Goal: Information Seeking & Learning: Check status

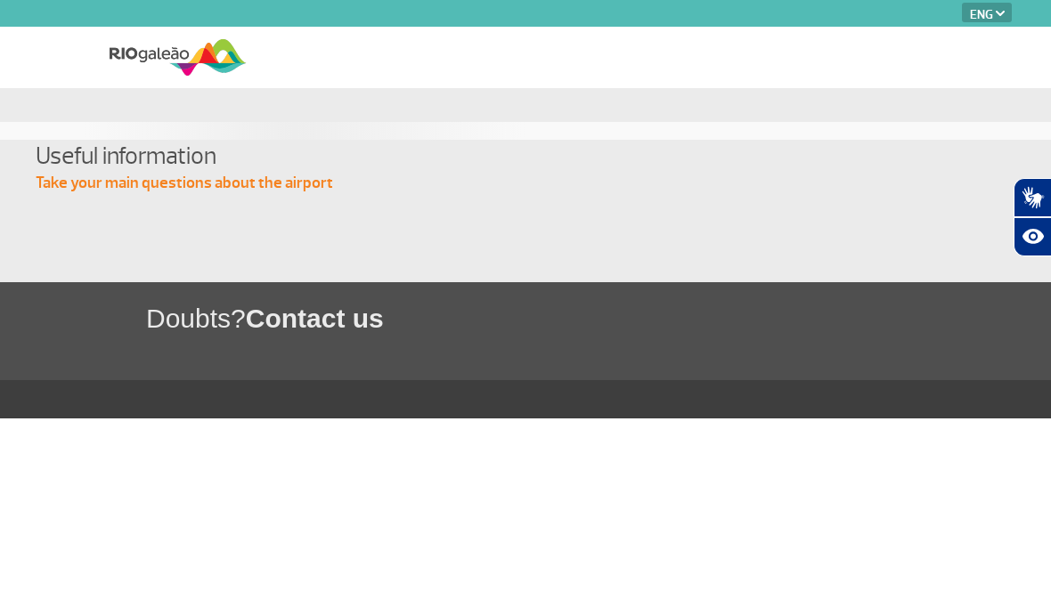
select select "en"
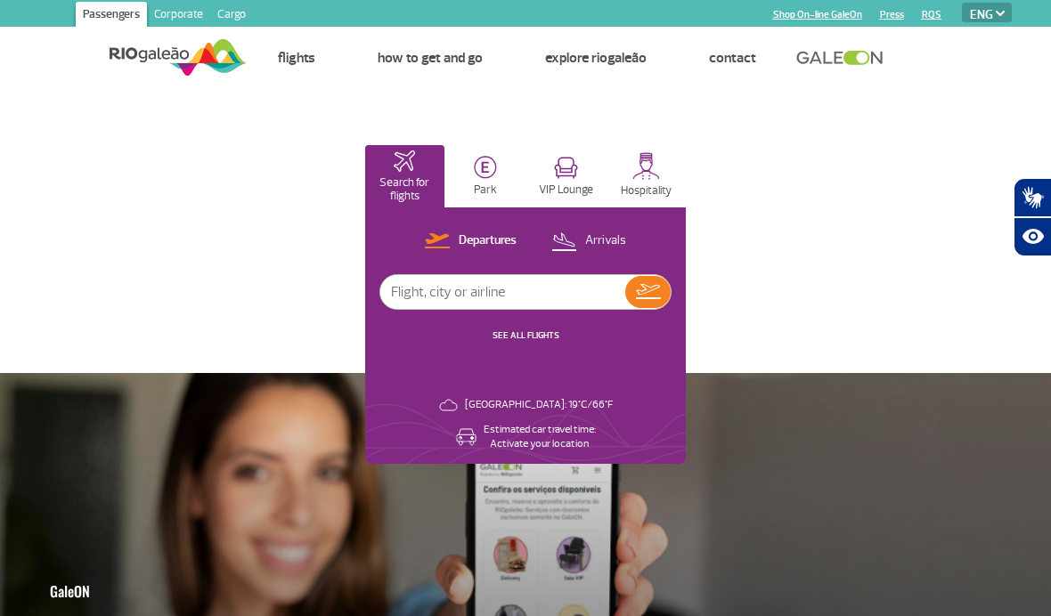
click at [569, 234] on img at bounding box center [563, 241] width 25 height 24
click at [437, 292] on input "text" at bounding box center [502, 292] width 245 height 34
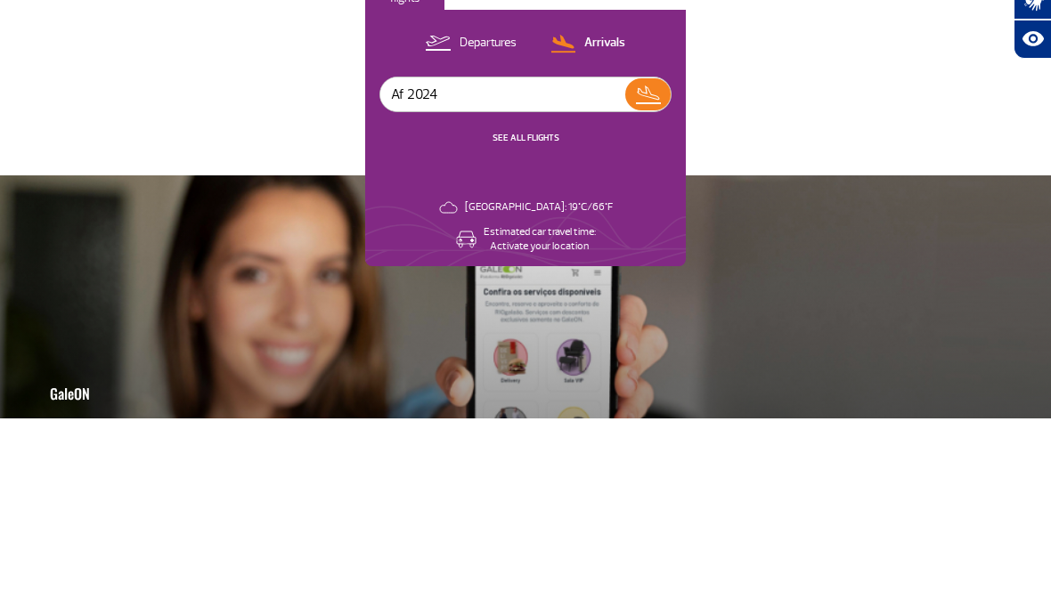
type input "Af 2024"
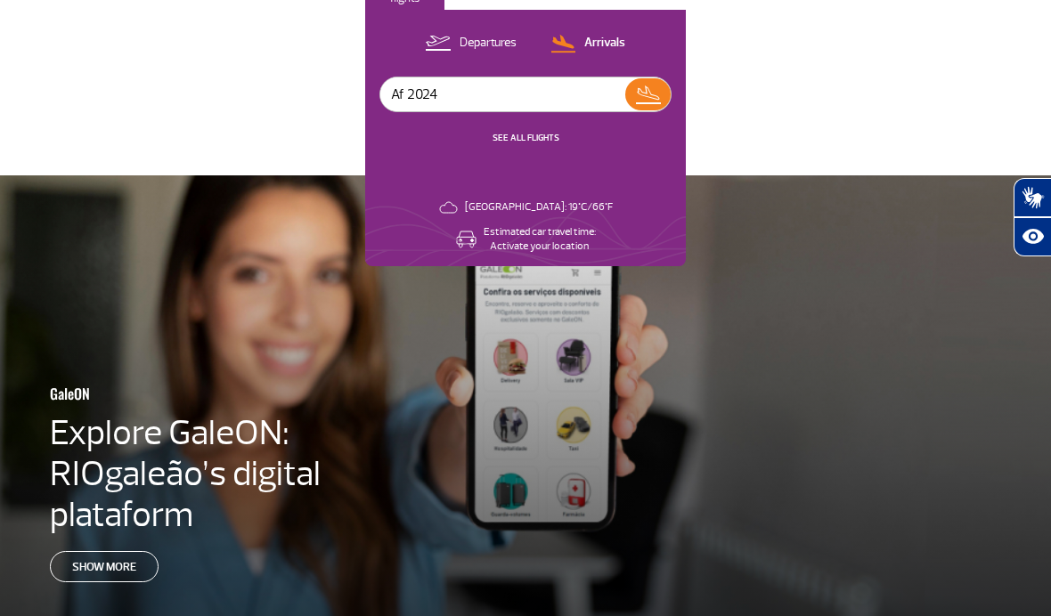
click at [654, 91] on img at bounding box center [648, 94] width 26 height 25
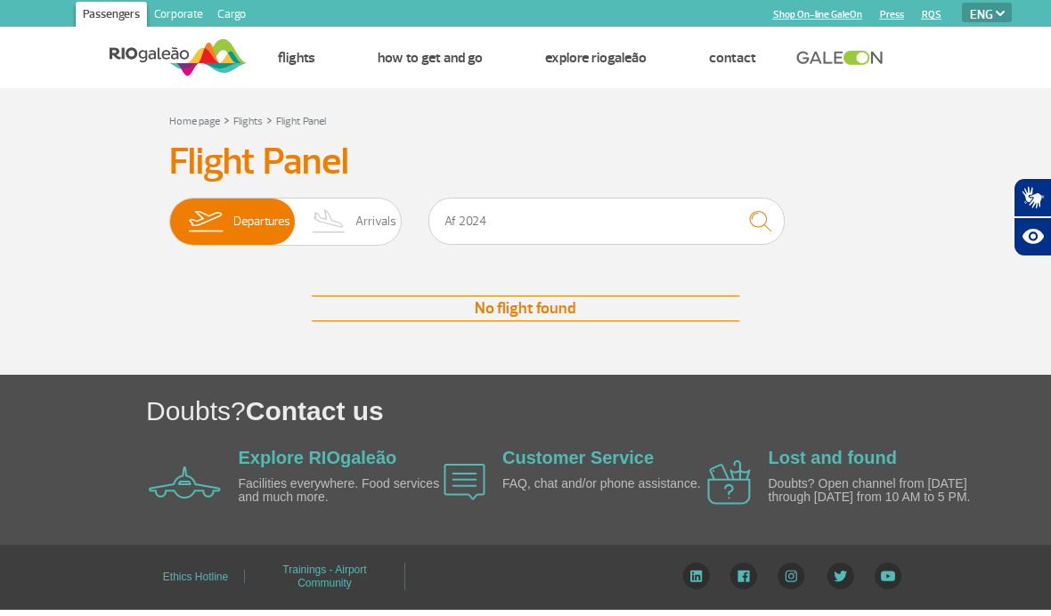
click at [330, 213] on img at bounding box center [329, 222] width 53 height 46
click at [169, 213] on input "Departures Arrivals" at bounding box center [169, 213] width 0 height 0
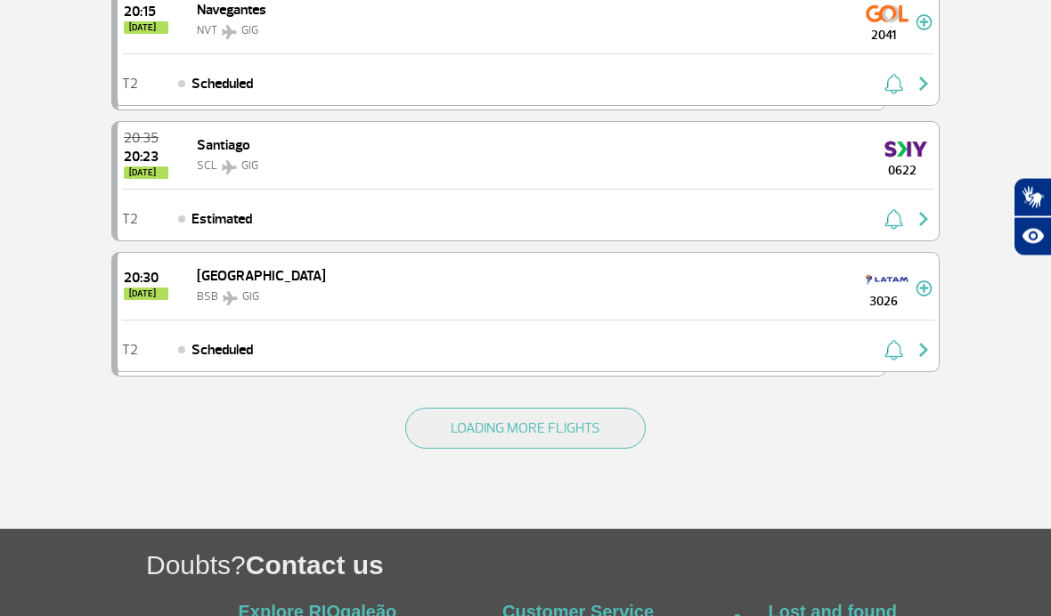
scroll to position [2573, 0]
click at [513, 423] on button "LOADING MORE FLIGHTS" at bounding box center [525, 428] width 240 height 41
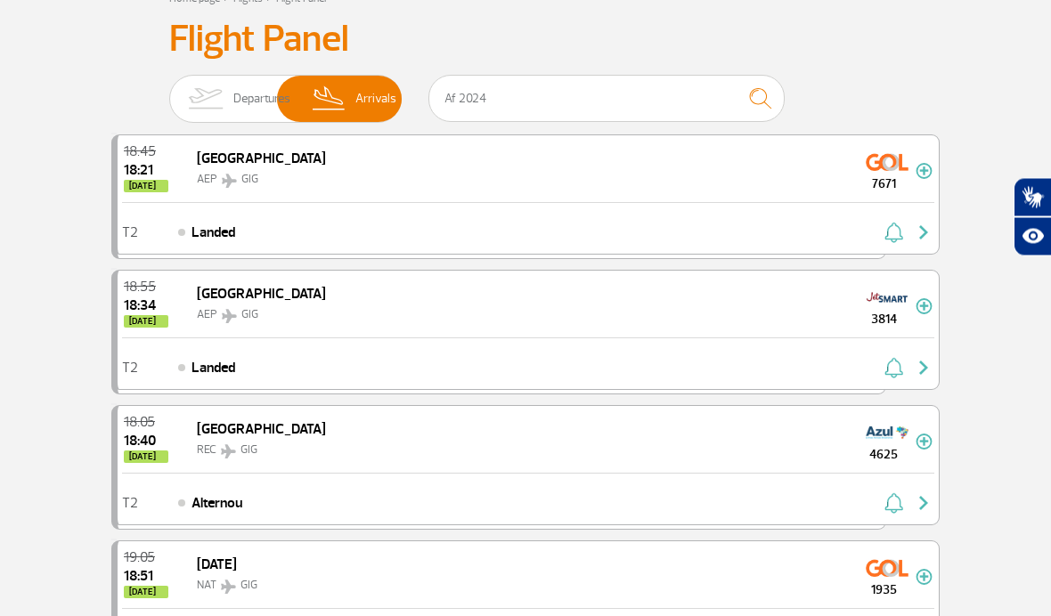
scroll to position [0, 0]
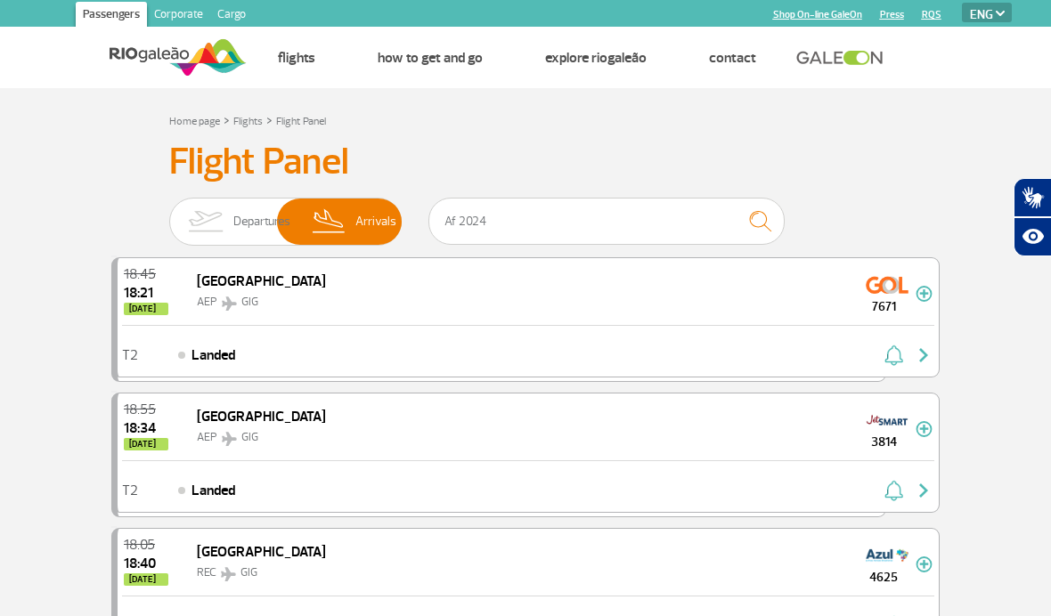
click at [248, 122] on link "Flights" at bounding box center [247, 121] width 29 height 13
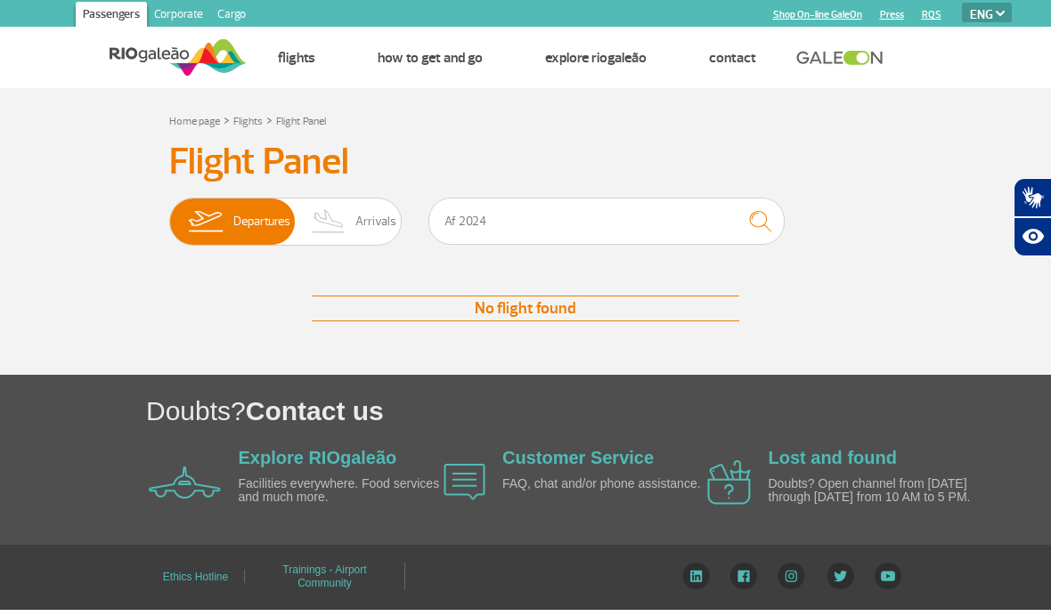
scroll to position [198, 0]
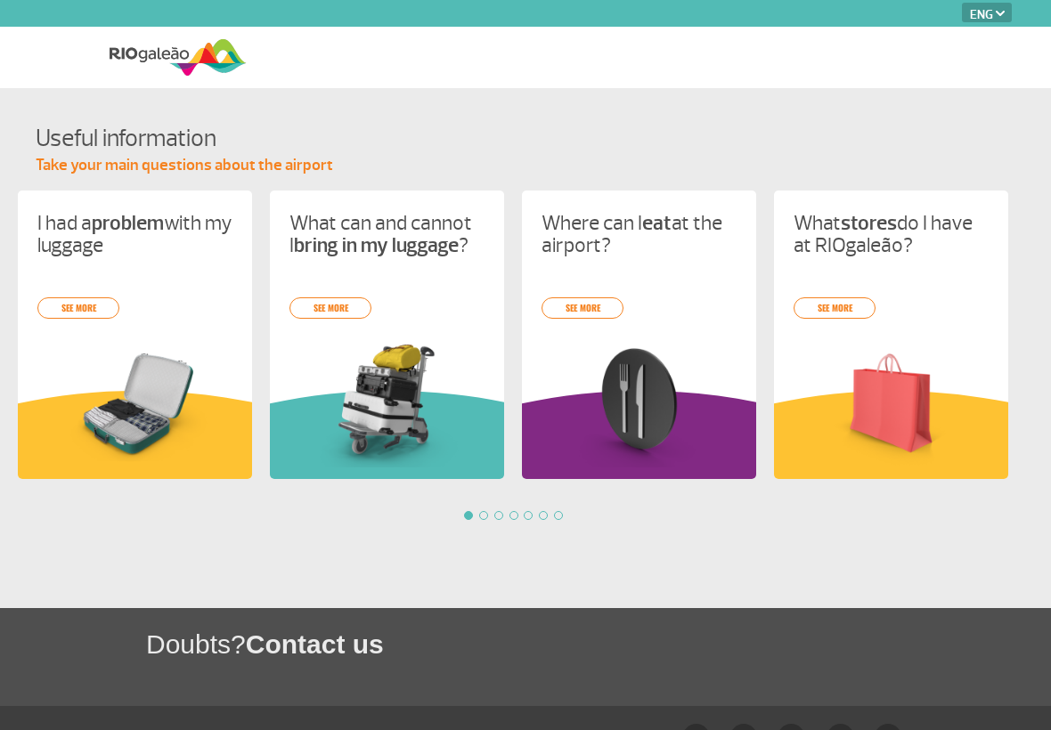
select select "en"
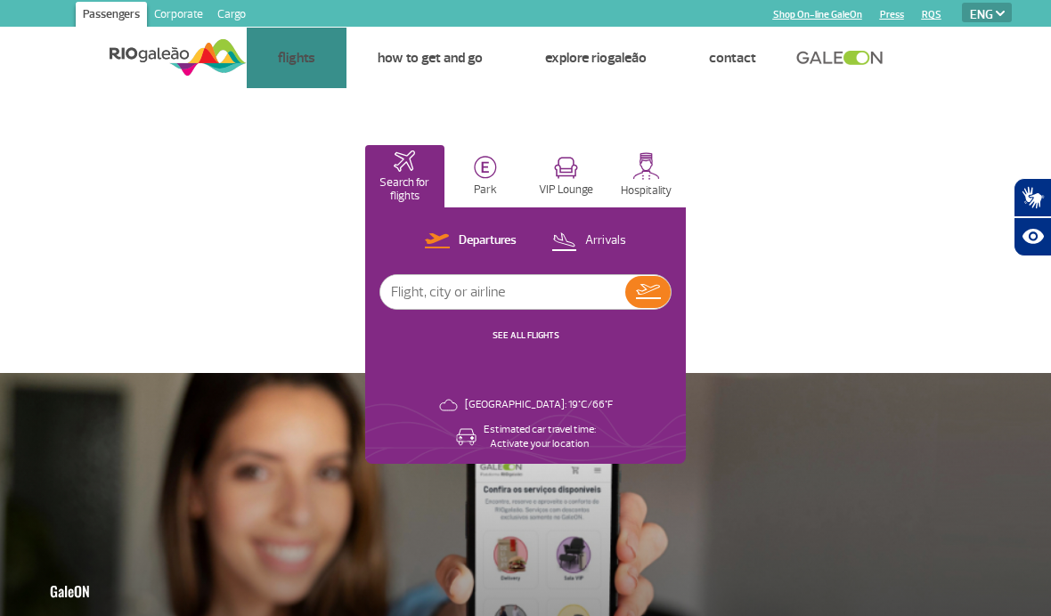
click at [286, 65] on link "Flights" at bounding box center [296, 58] width 37 height 18
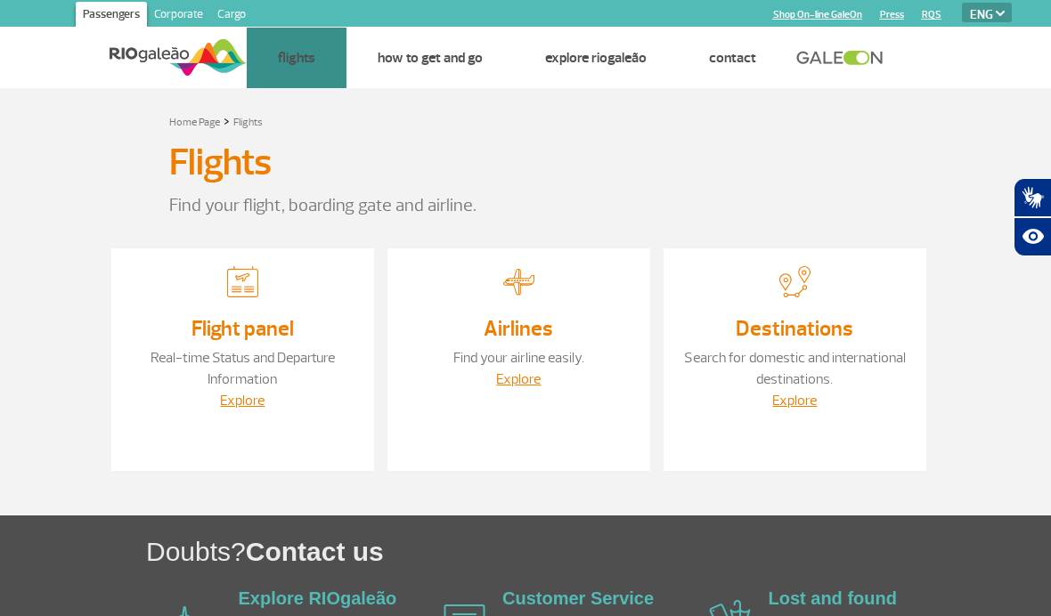
click at [0, 0] on link "Airlines" at bounding box center [0, 0] width 0 height 0
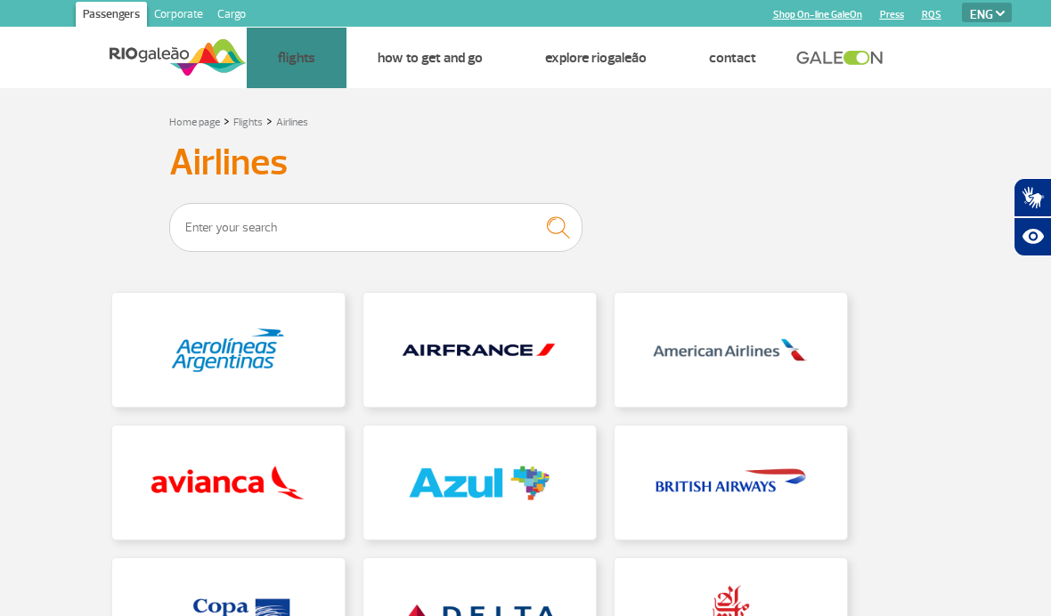
click at [0, 0] on link "Destinations" at bounding box center [0, 0] width 0 height 0
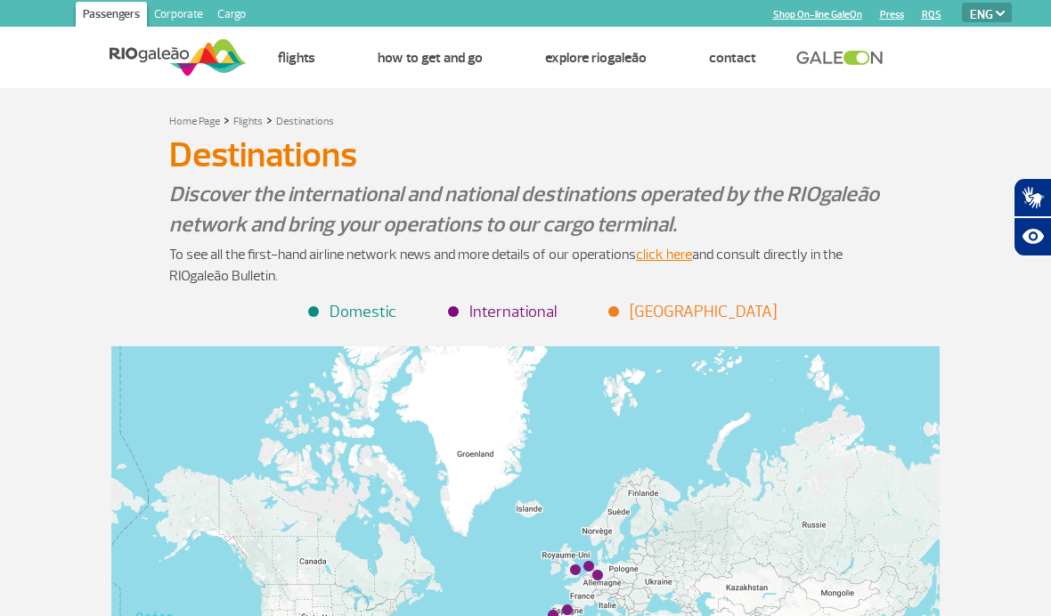
click at [511, 322] on li "International" at bounding box center [503, 312] width 107 height 24
click at [0, 0] on link "Airlines" at bounding box center [0, 0] width 0 height 0
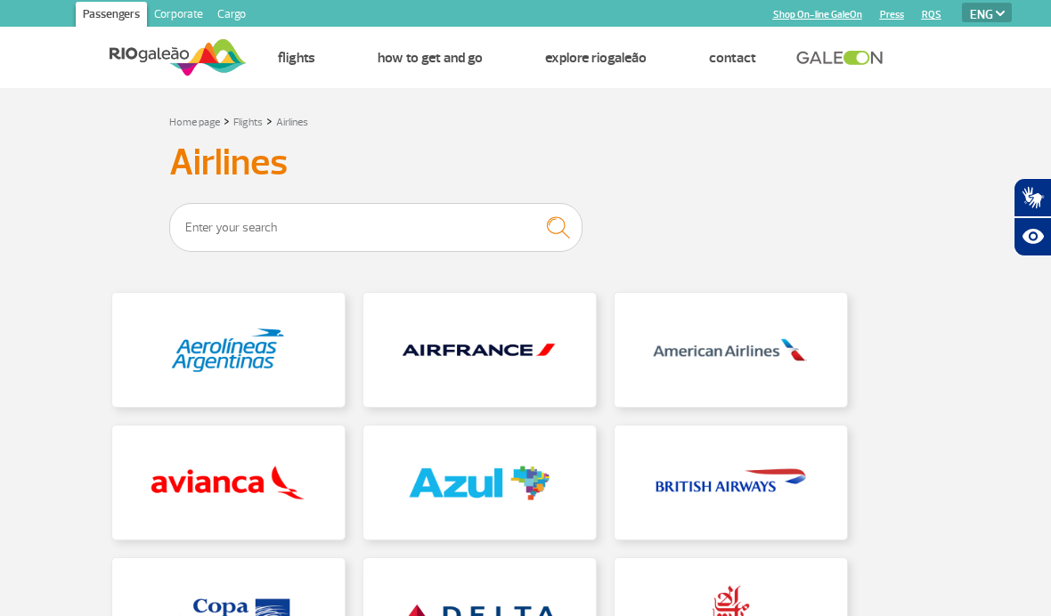
click at [435, 387] on link at bounding box center [479, 350] width 232 height 114
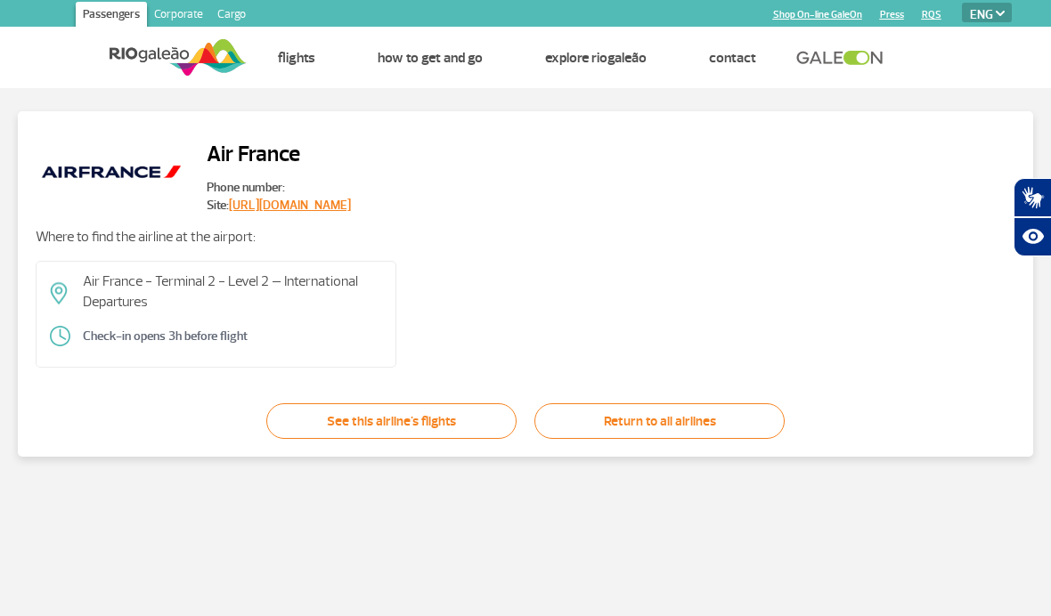
click at [403, 427] on link "See this airline's flights" at bounding box center [391, 421] width 250 height 36
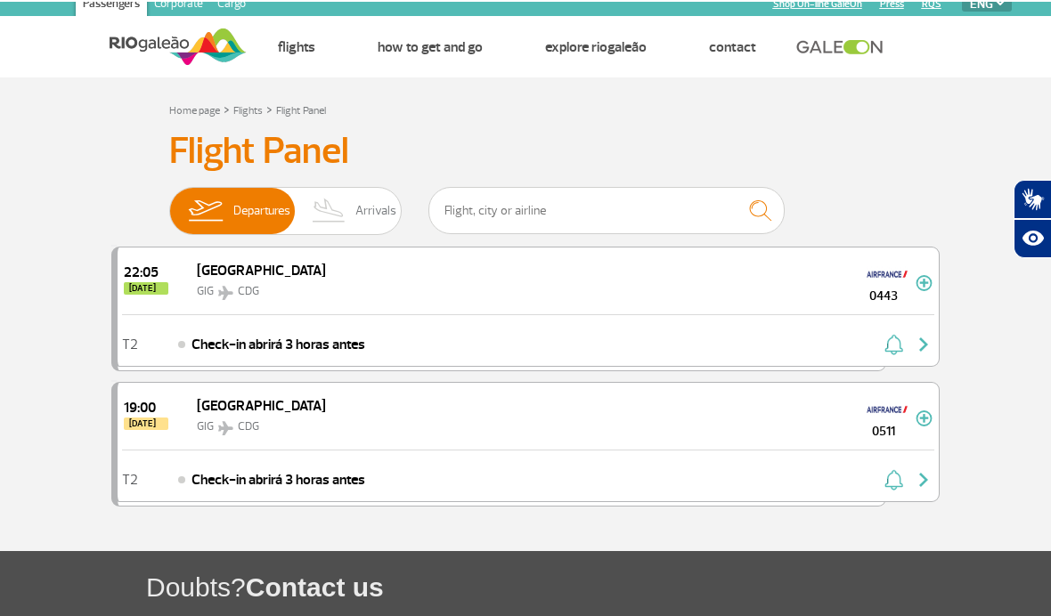
scroll to position [11, 0]
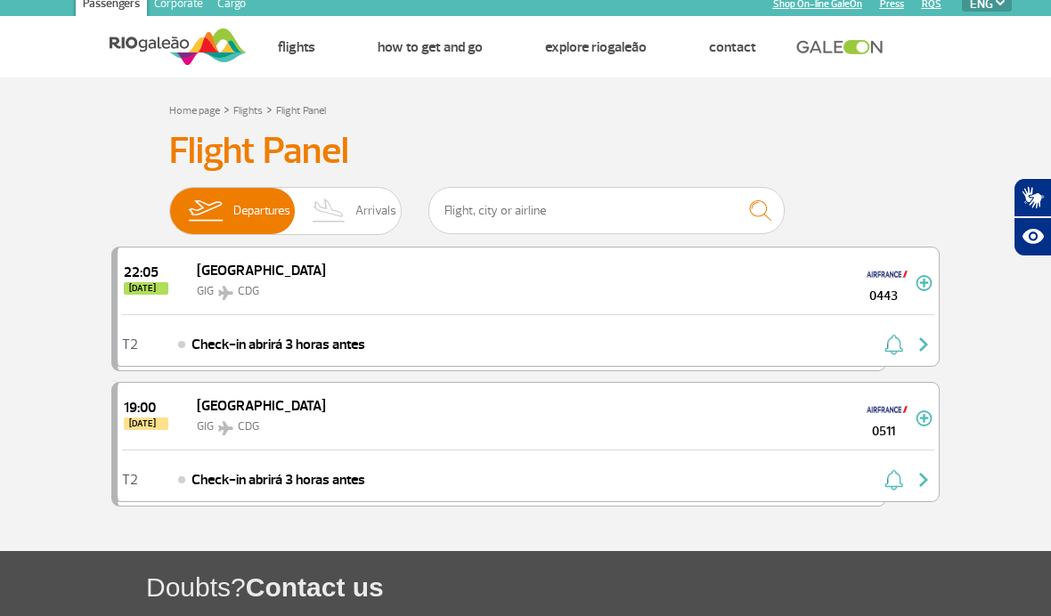
click at [349, 208] on img at bounding box center [329, 211] width 53 height 46
click at [169, 202] on input "Departures Arrivals" at bounding box center [169, 202] width 0 height 0
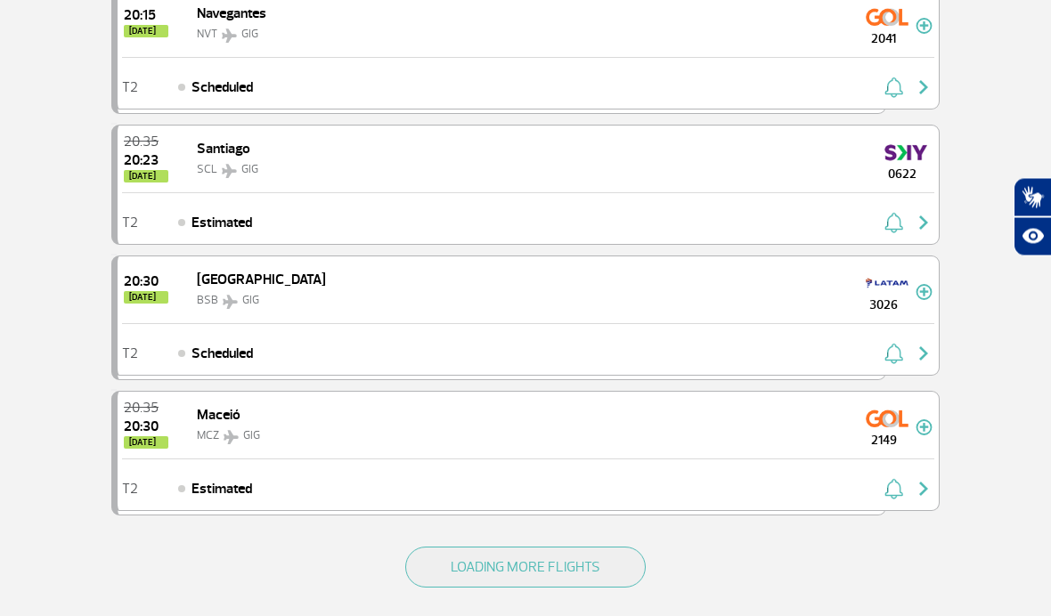
scroll to position [2445, 0]
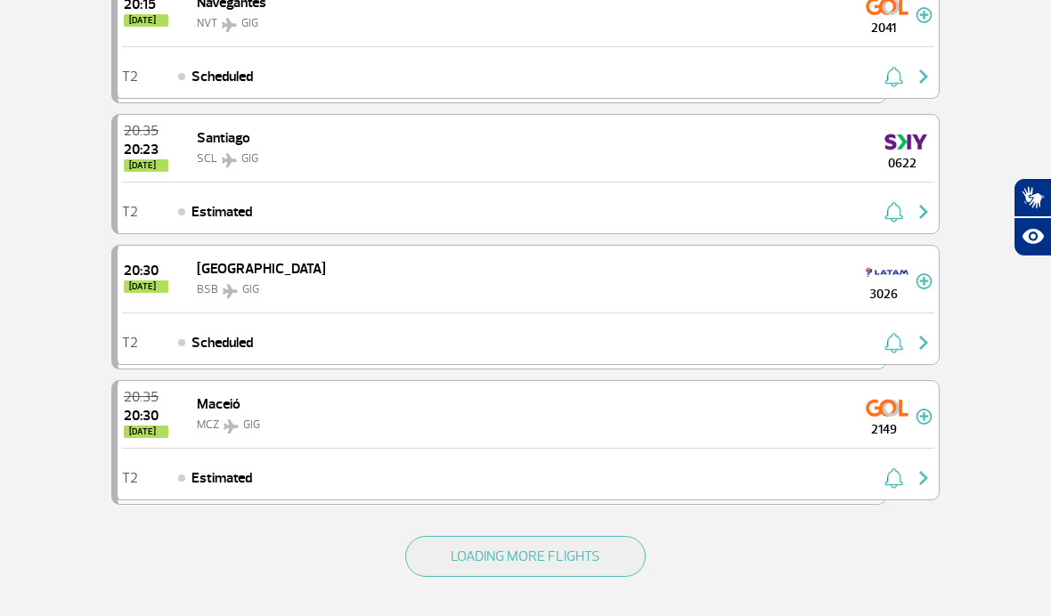
click at [447, 564] on button "LOADING MORE FLIGHTS" at bounding box center [525, 556] width 240 height 41
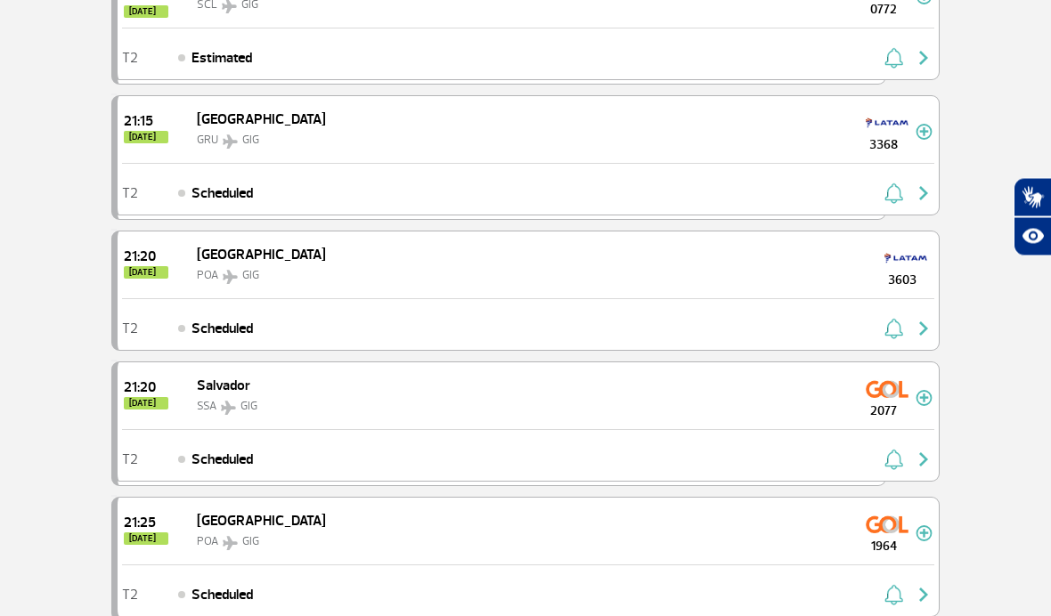
scroll to position [3813, 0]
click at [348, 396] on div "21:20 [DATE] Salvador SSA GIG 2077" at bounding box center [528, 395] width 821 height 67
click at [325, 403] on div "21:20 [DATE] Salvador SSA GIG 2077" at bounding box center [528, 395] width 821 height 67
click at [151, 406] on span "[DATE]" at bounding box center [146, 403] width 45 height 12
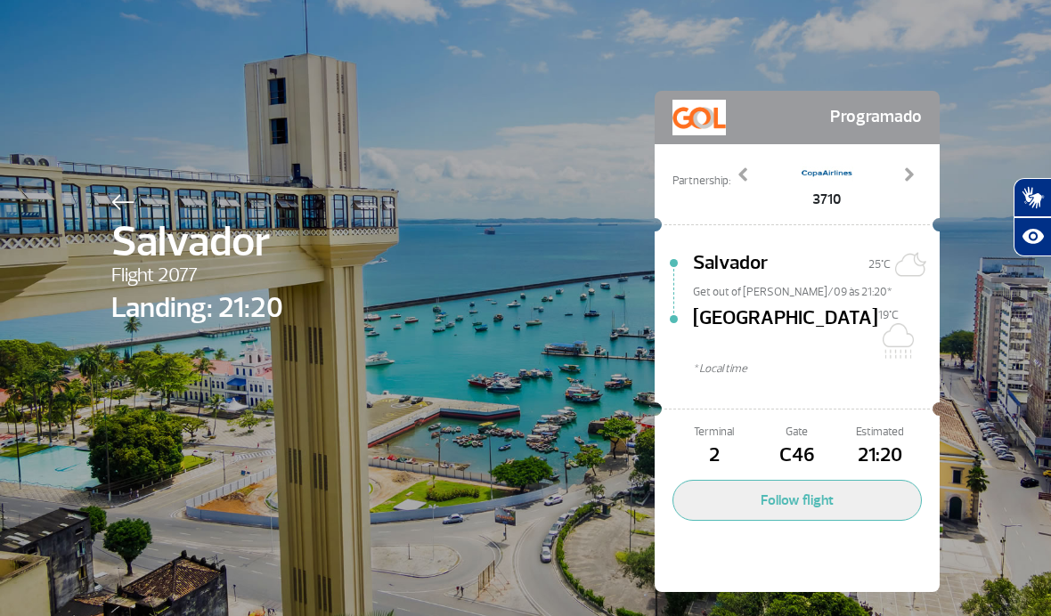
scroll to position [6, 0]
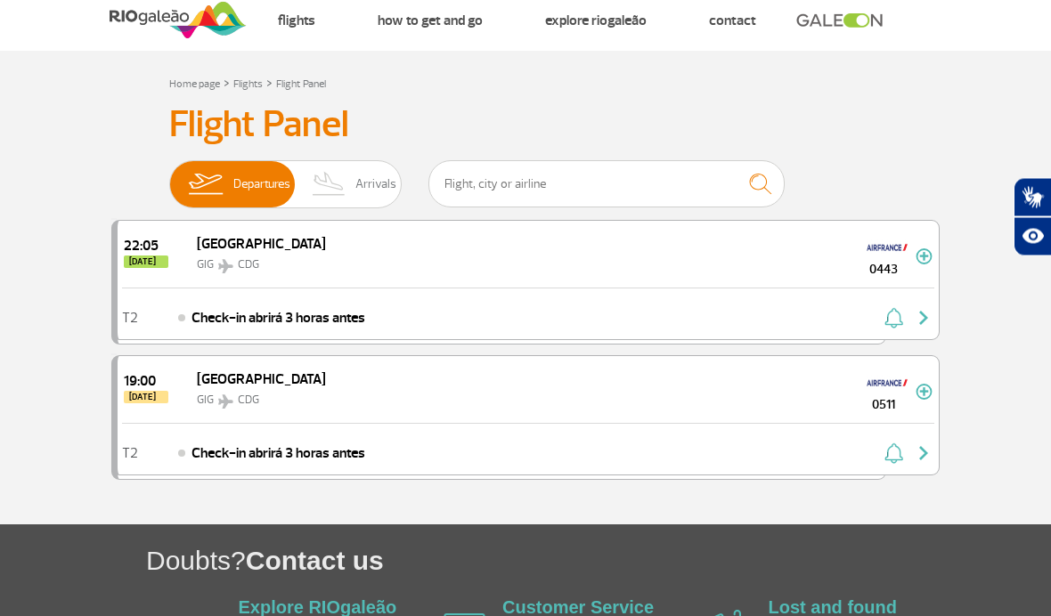
scroll to position [37, 0]
click at [355, 185] on img at bounding box center [329, 184] width 53 height 46
click at [169, 175] on input "Departures Arrivals" at bounding box center [169, 175] width 0 height 0
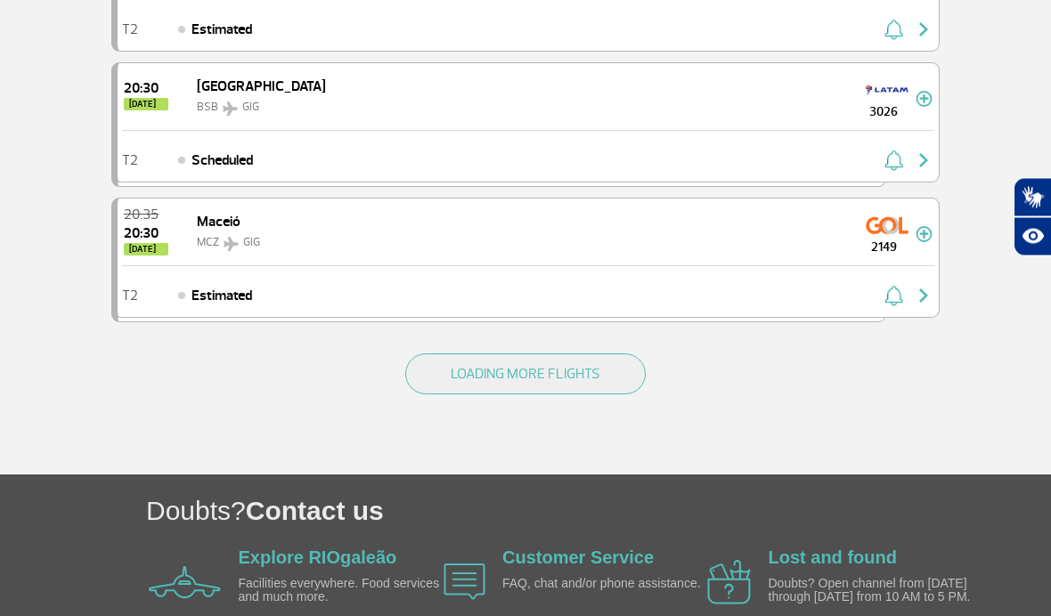
scroll to position [2627, 0]
click at [491, 391] on button "LOADING MORE FLIGHTS" at bounding box center [525, 374] width 240 height 41
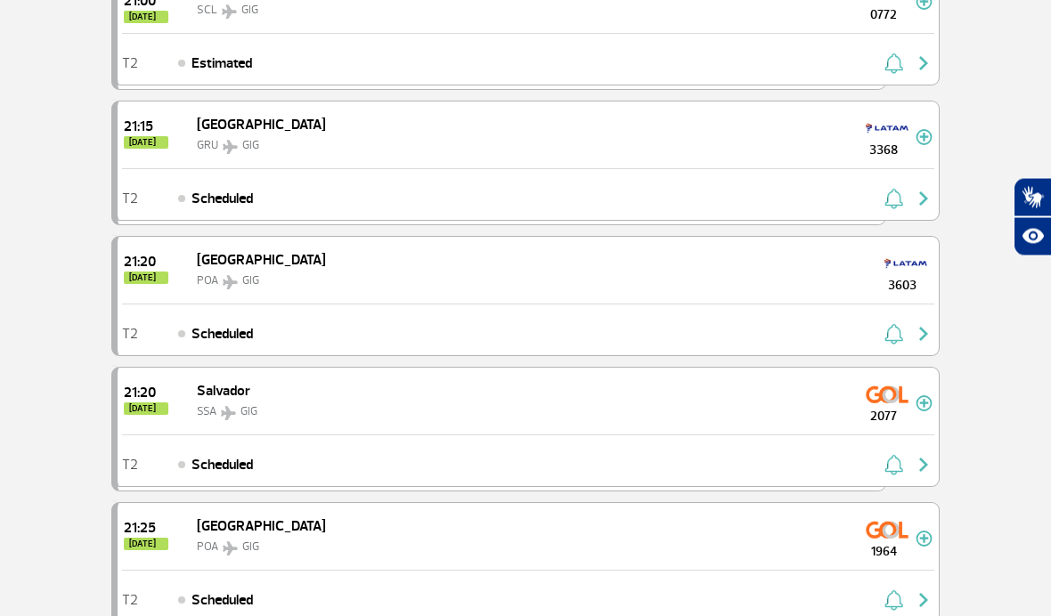
scroll to position [3807, 0]
click at [450, 449] on div "T2 Scheduled" at bounding box center [528, 461] width 821 height 52
click at [916, 409] on button at bounding box center [924, 400] width 17 height 21
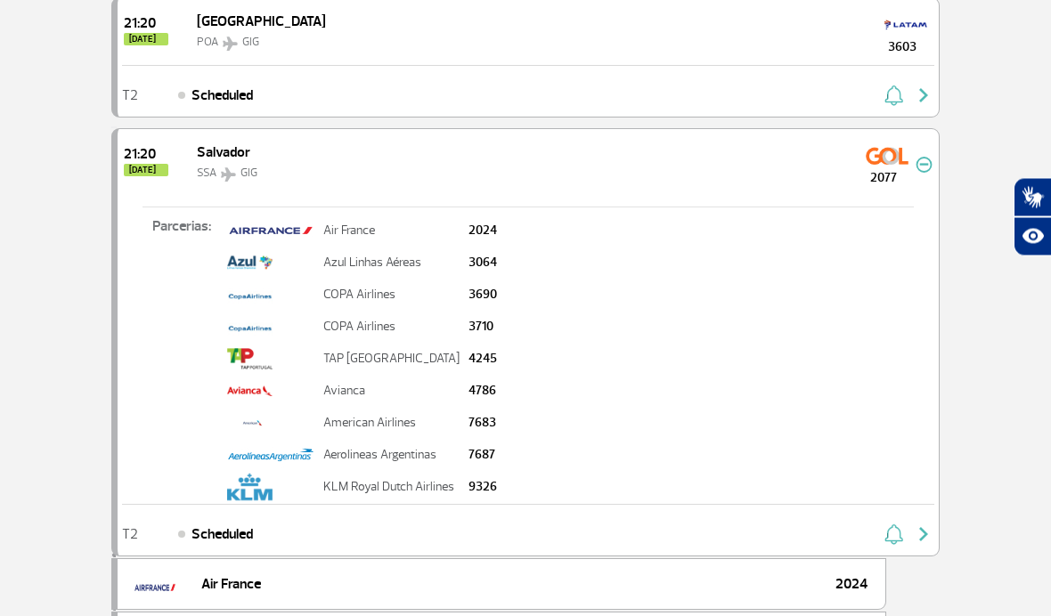
scroll to position [4119, 0]
